Goal: Information Seeking & Learning: Learn about a topic

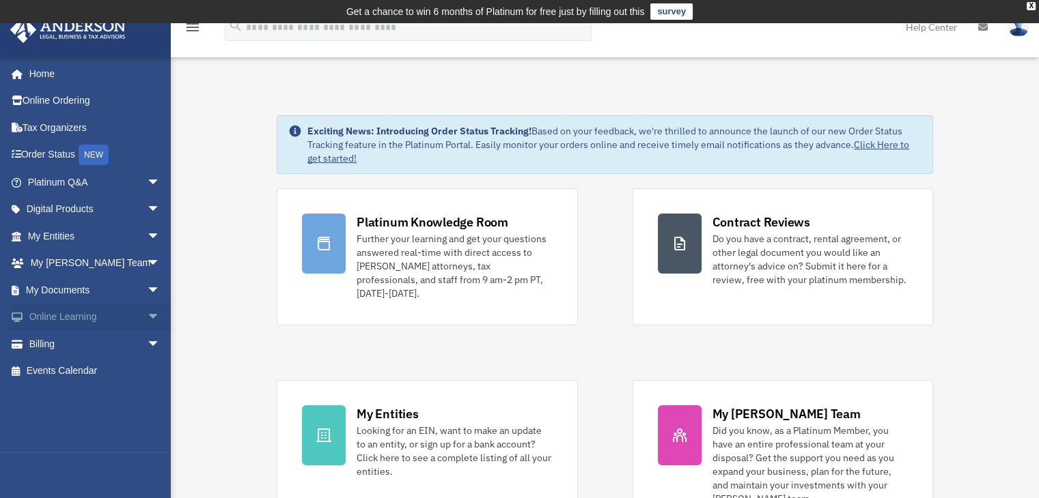
click at [153, 311] on span "arrow_drop_down" at bounding box center [160, 318] width 27 height 28
click at [87, 376] on link "Video Training" at bounding box center [100, 371] width 162 height 27
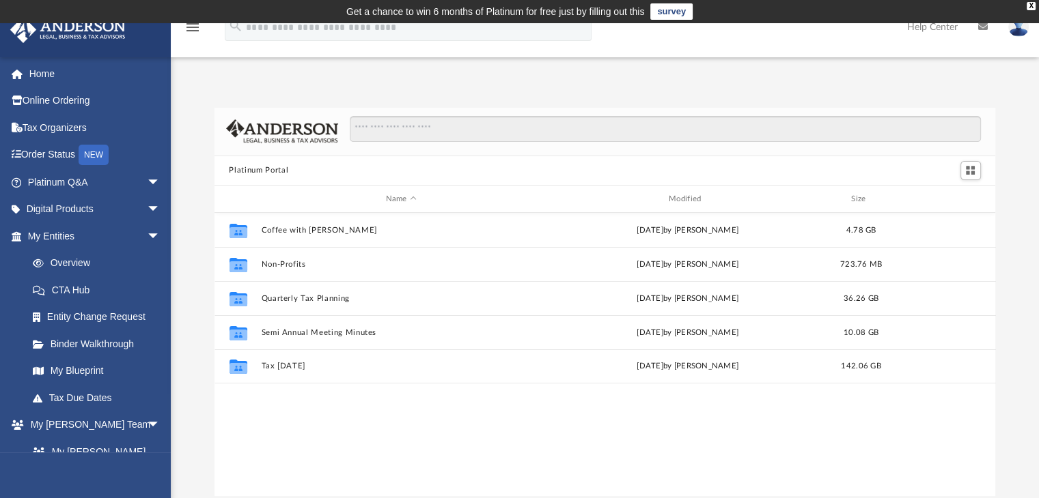
scroll to position [300, 770]
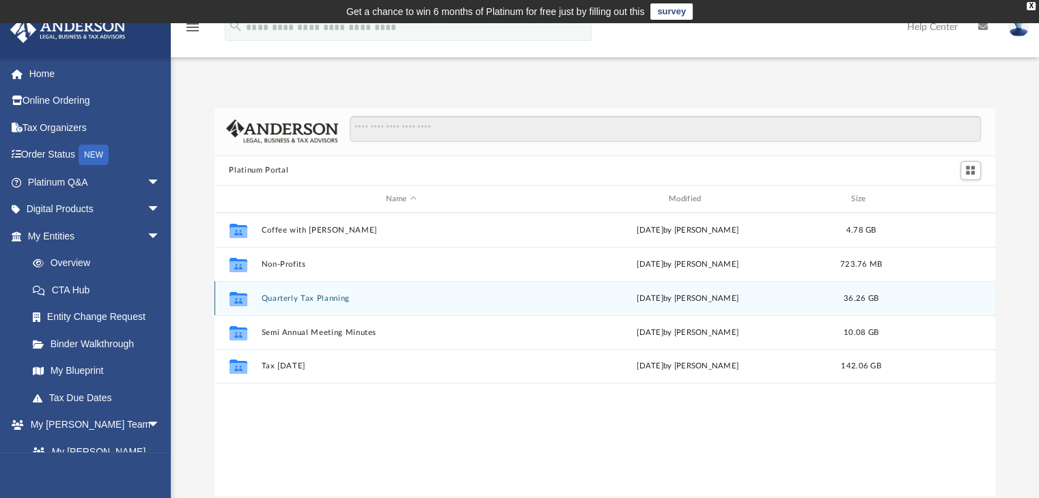
click at [483, 307] on div "Collaborated Folder Quarterly Tax Planning Fri Jul 18 2025 by Matthew Moore 36.…" at bounding box center [604, 298] width 781 height 34
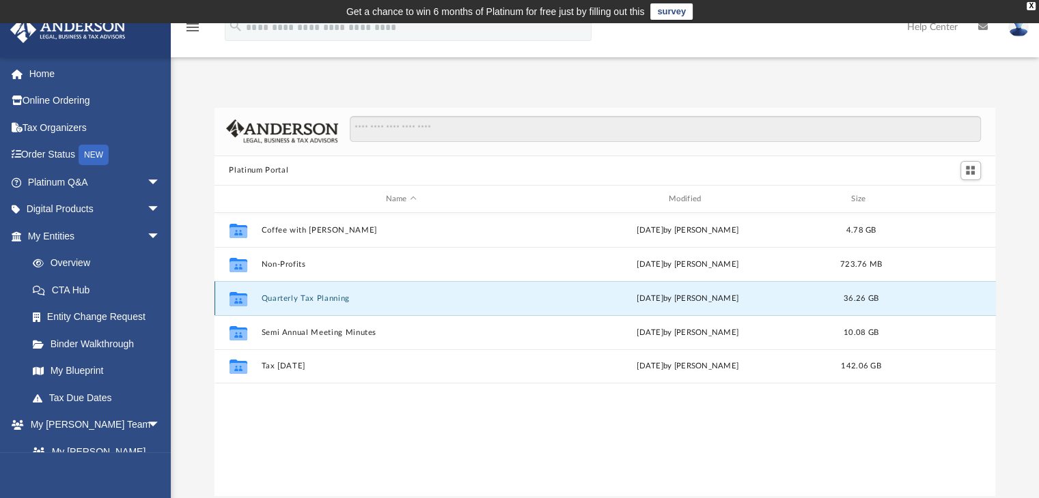
click at [478, 298] on button "Quarterly Tax Planning" at bounding box center [401, 298] width 280 height 9
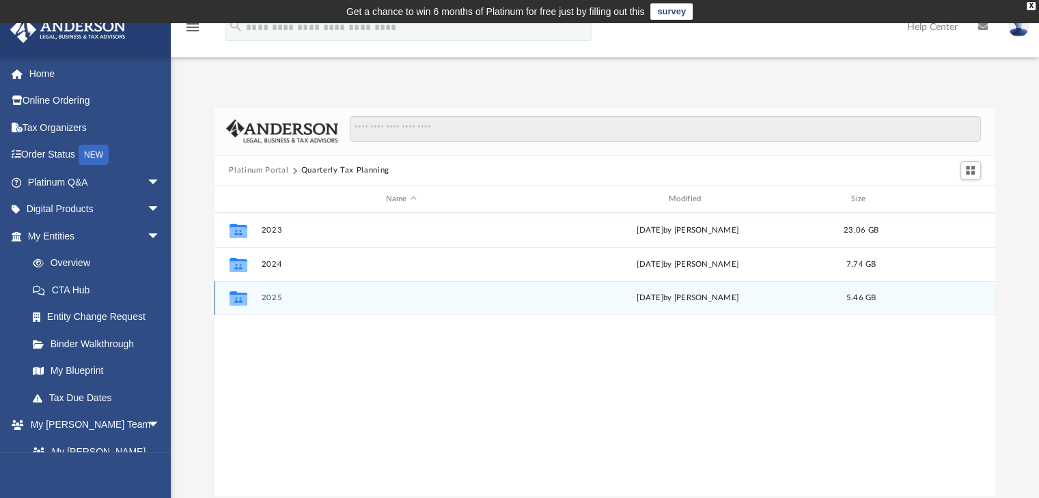
click at [391, 304] on div "Collaborated Folder 2025 Fri Jul 18 2025 by Matthew Moore 5.46 GB" at bounding box center [604, 298] width 781 height 34
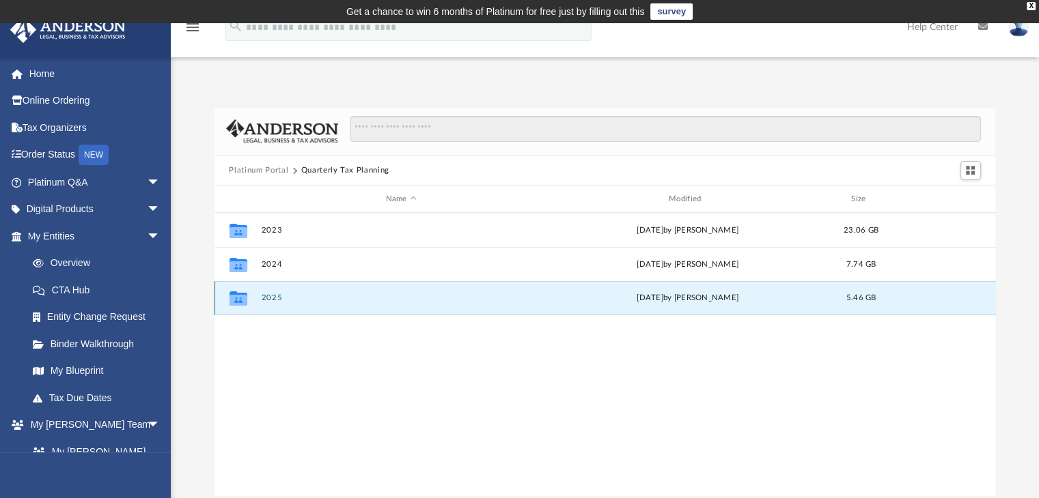
click at [391, 304] on div "Collaborated Folder 2025 Fri Jul 18 2025 by Matthew Moore 5.46 GB" at bounding box center [604, 298] width 781 height 34
click at [375, 291] on div "Collaborated Folder 2025 Fri Jul 18 2025 by Matthew Moore 5.46 GB" at bounding box center [604, 298] width 781 height 34
click at [369, 302] on button "2025" at bounding box center [401, 298] width 280 height 9
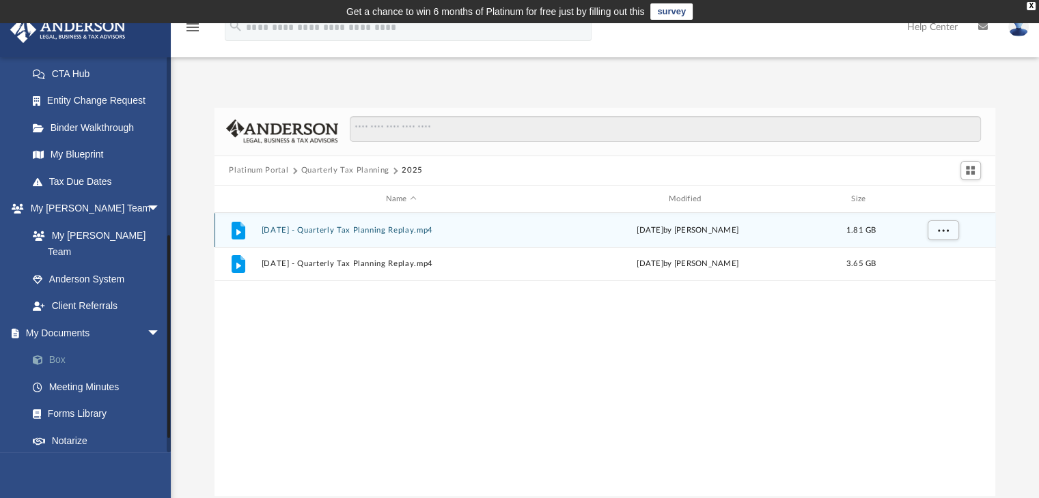
scroll to position [341, 0]
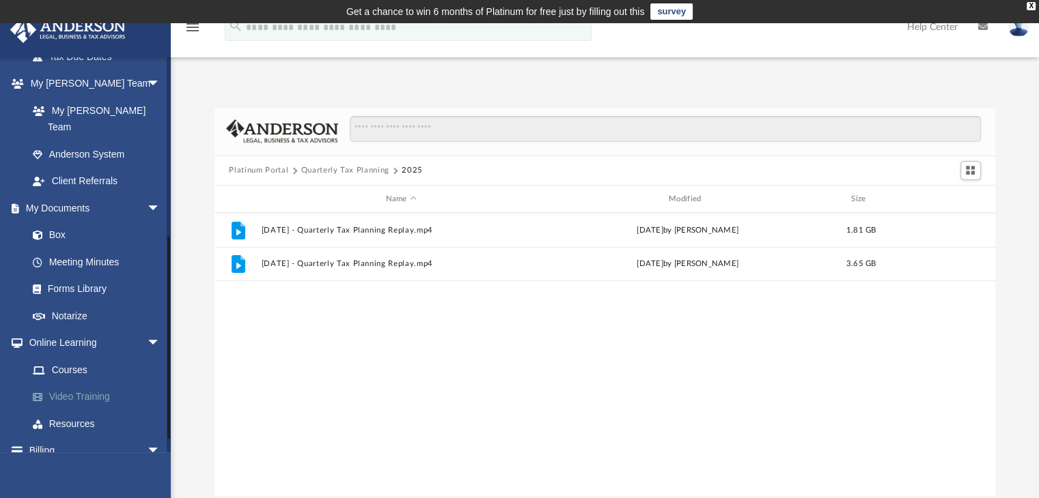
click at [104, 384] on link "Video Training" at bounding box center [100, 397] width 162 height 27
click at [330, 167] on button "Quarterly Tax Planning" at bounding box center [345, 171] width 88 height 12
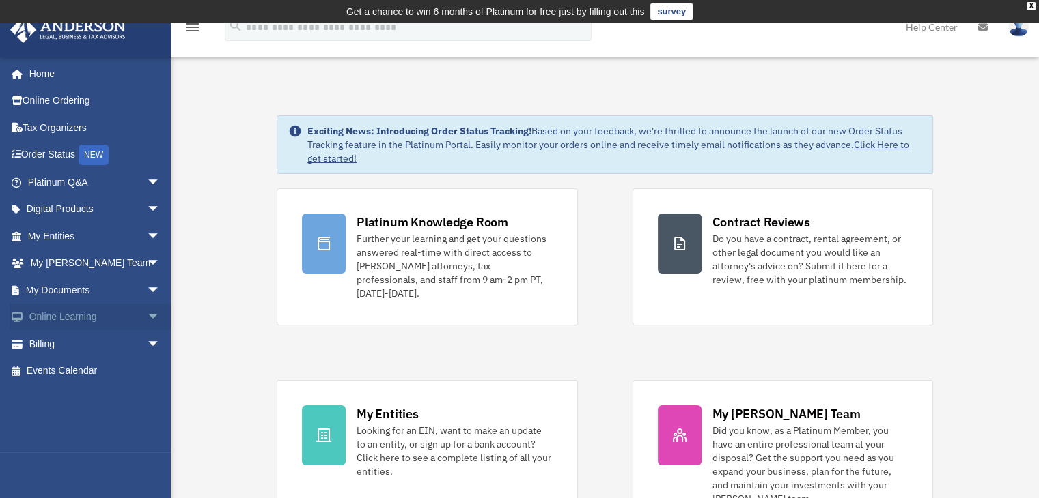
click at [152, 315] on span "arrow_drop_down" at bounding box center [160, 318] width 27 height 28
click at [72, 366] on link "Video Training" at bounding box center [100, 371] width 162 height 27
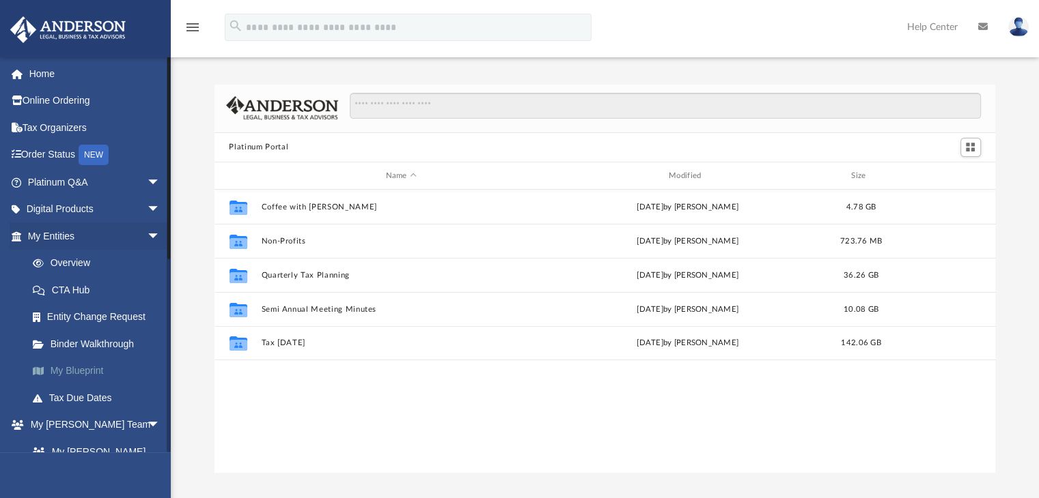
scroll to position [300, 770]
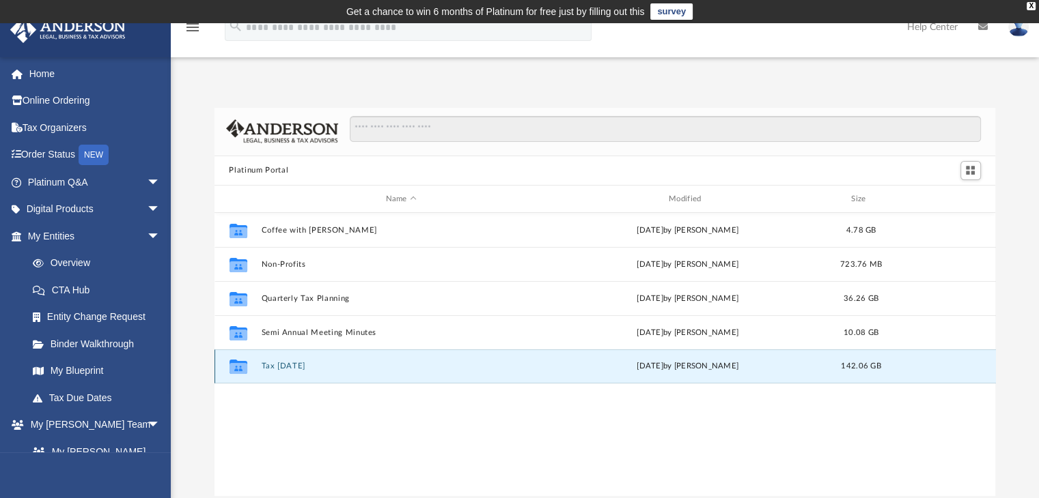
click at [371, 365] on button "Tax Tuesday" at bounding box center [401, 367] width 280 height 9
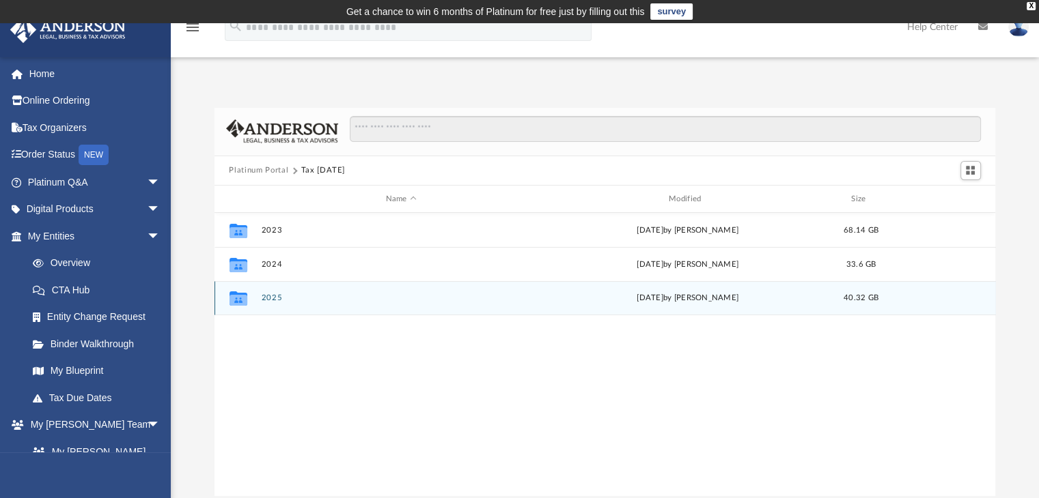
click at [337, 300] on button "2025" at bounding box center [401, 298] width 280 height 9
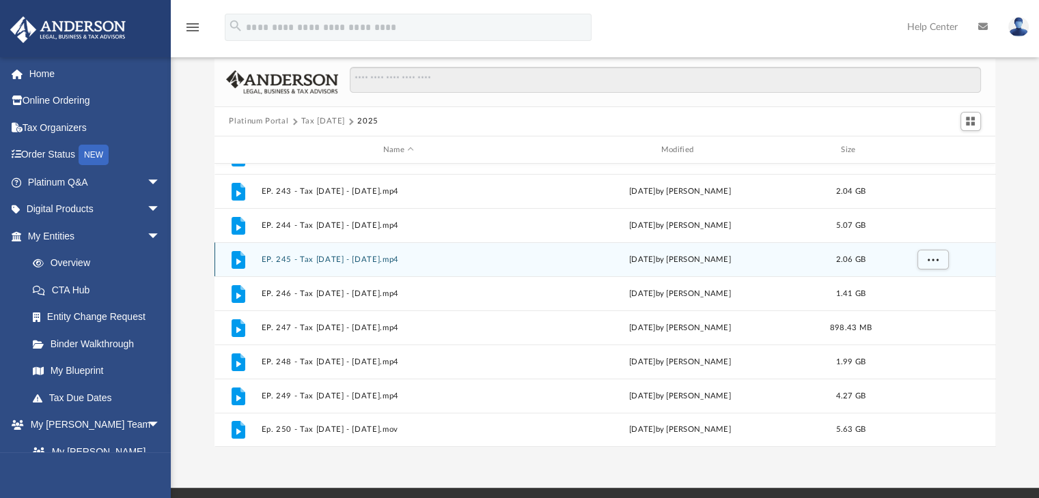
scroll to position [205, 0]
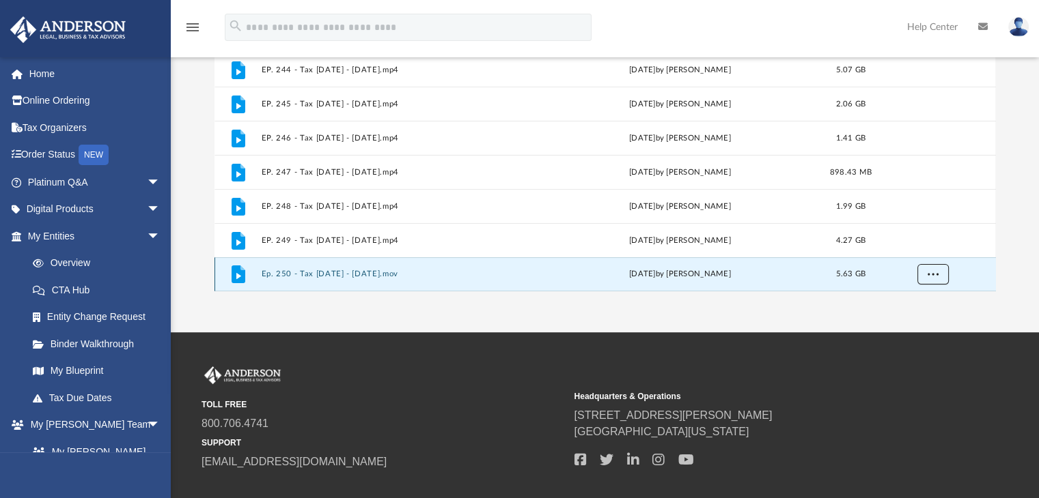
click at [934, 280] on button "More options" at bounding box center [931, 275] width 31 height 20
click at [511, 317] on div "App bob.apples@andersonadvisors.com Sign Out bob.apples@andersonadvisors.com Ho…" at bounding box center [519, 75] width 1039 height 514
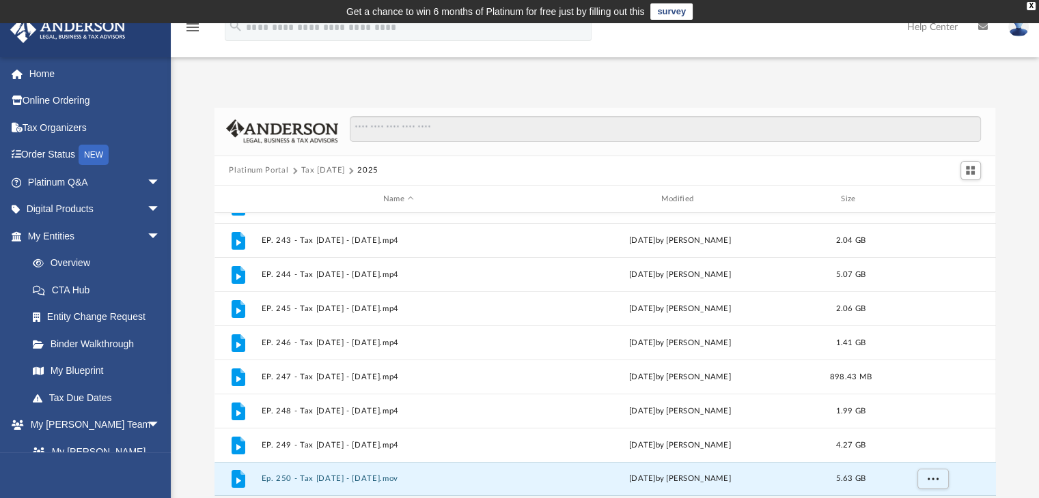
scroll to position [58, 0]
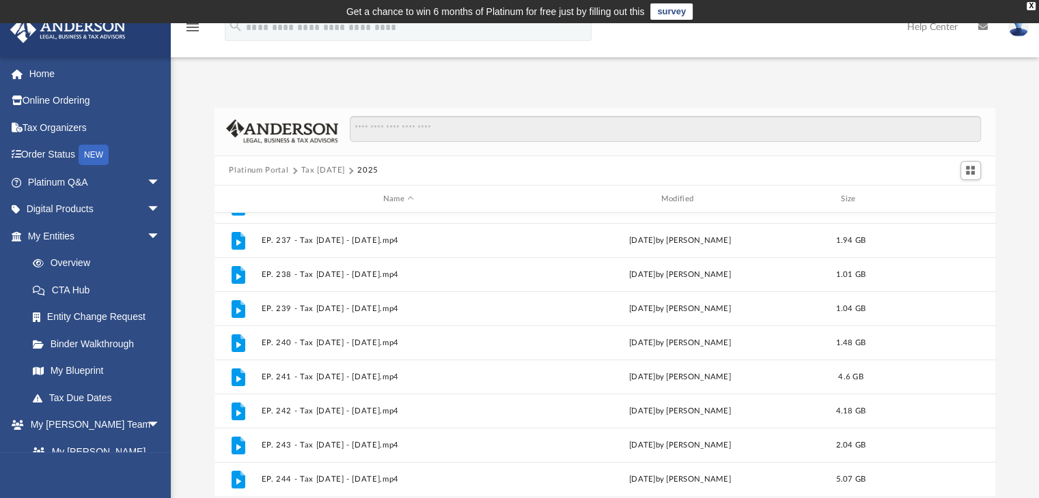
click at [279, 170] on button "Platinum Portal" at bounding box center [258, 171] width 59 height 12
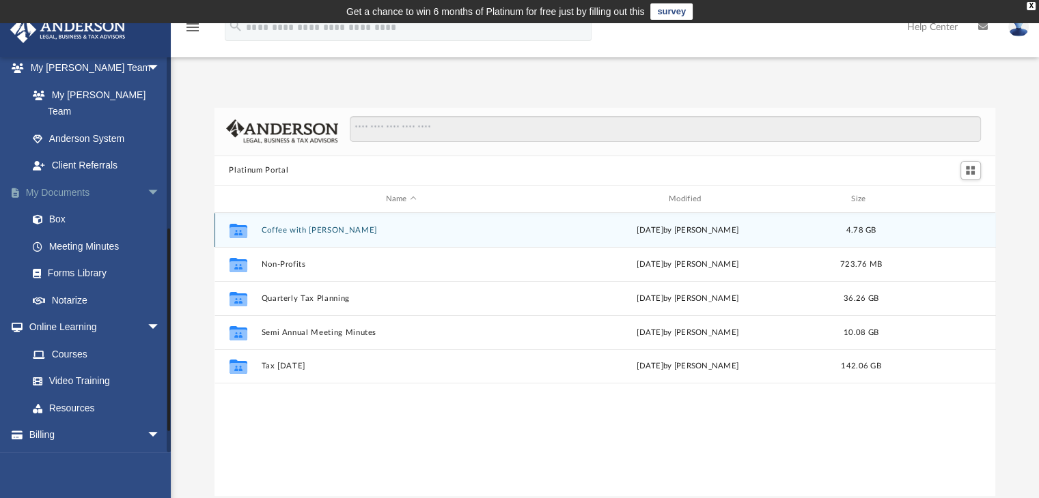
scroll to position [366, 0]
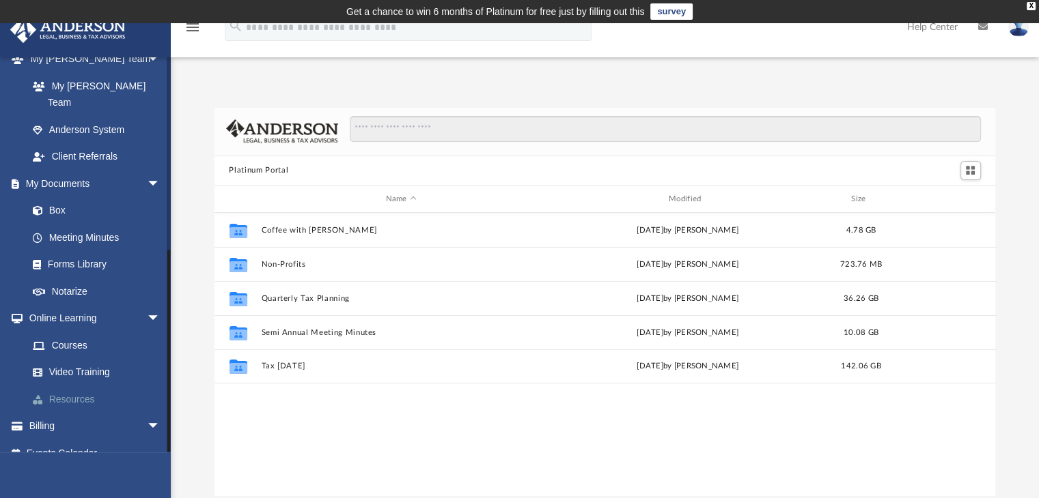
click at [84, 386] on link "Resources" at bounding box center [100, 399] width 162 height 27
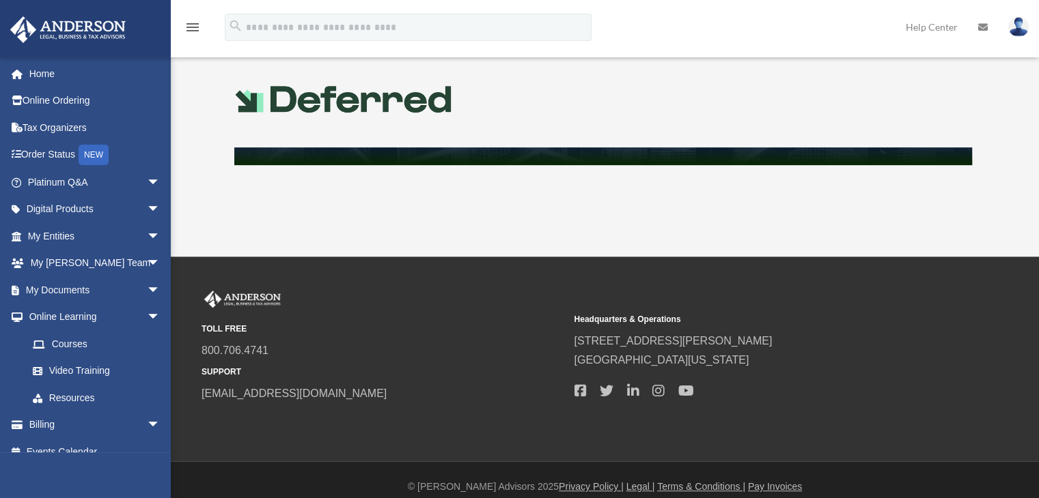
scroll to position [745, 0]
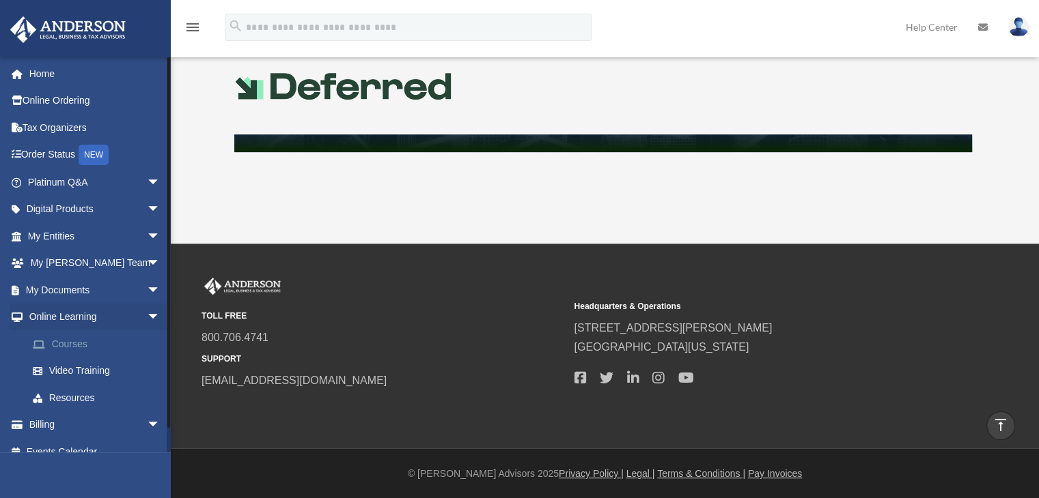
click at [73, 350] on link "Courses" at bounding box center [100, 343] width 162 height 27
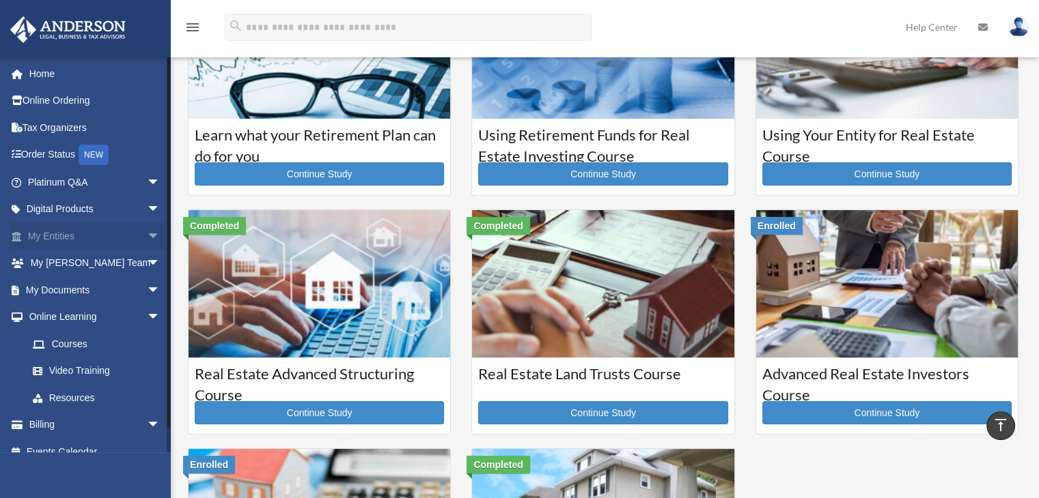
scroll to position [23, 0]
